Goal: Browse casually

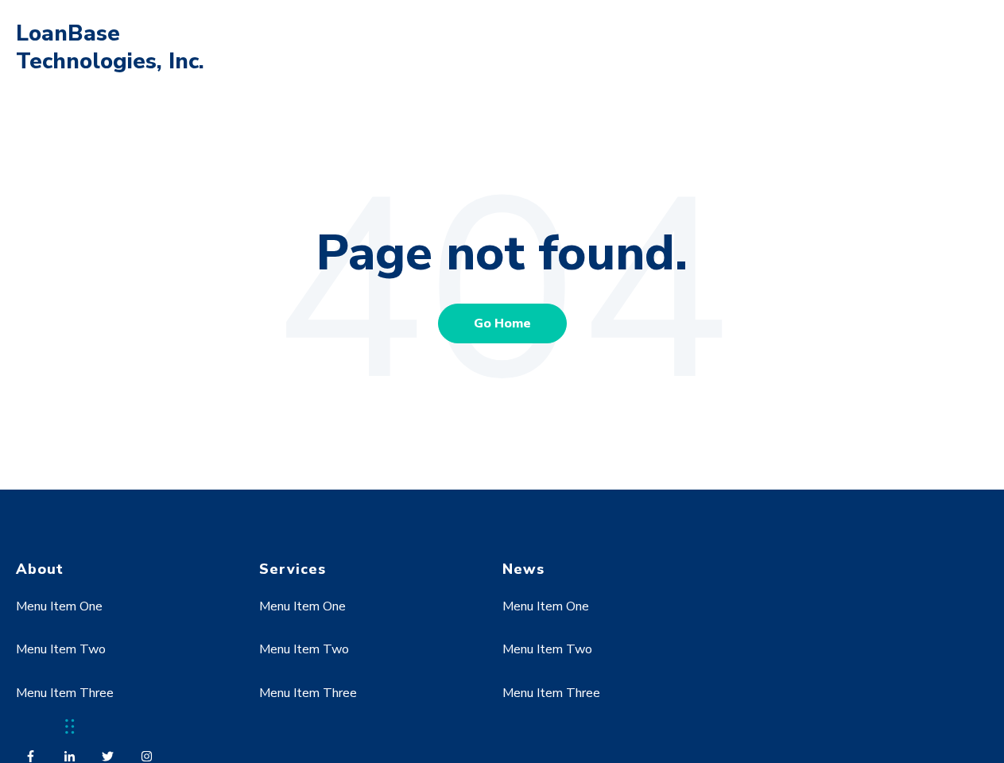
click at [60, 607] on link "Menu Item One" at bounding box center [59, 606] width 87 height 17
click at [60, 650] on link "Menu Item Two" at bounding box center [61, 649] width 90 height 17
click at [303, 607] on link "Menu Item One" at bounding box center [302, 606] width 87 height 17
click at [303, 650] on link "Menu Item Two" at bounding box center [304, 649] width 90 height 17
click at [308, 694] on link "Menu Item Three" at bounding box center [308, 693] width 98 height 17
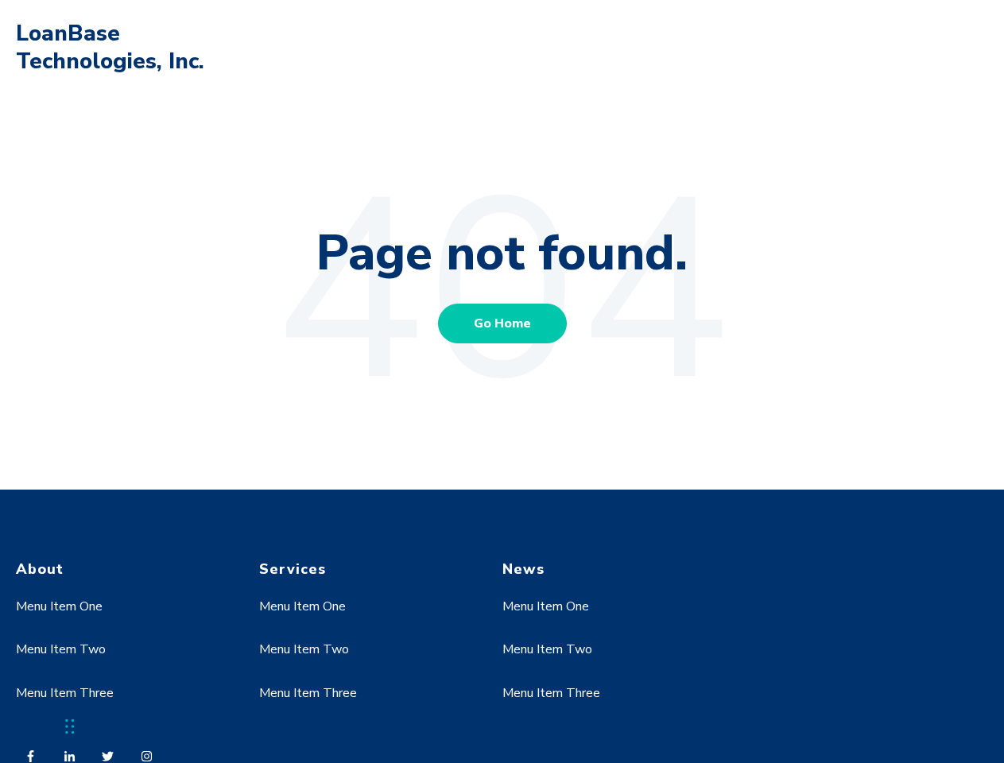
click at [546, 607] on link "Menu Item One" at bounding box center [546, 606] width 87 height 17
click at [546, 650] on link "Menu Item Two" at bounding box center [548, 649] width 90 height 17
click at [551, 694] on link "Menu Item Three" at bounding box center [552, 693] width 98 height 17
click at [70, 727] on div "Chat Widget" at bounding box center [40, 725] width 80 height 76
